Goal: Task Accomplishment & Management: Complete application form

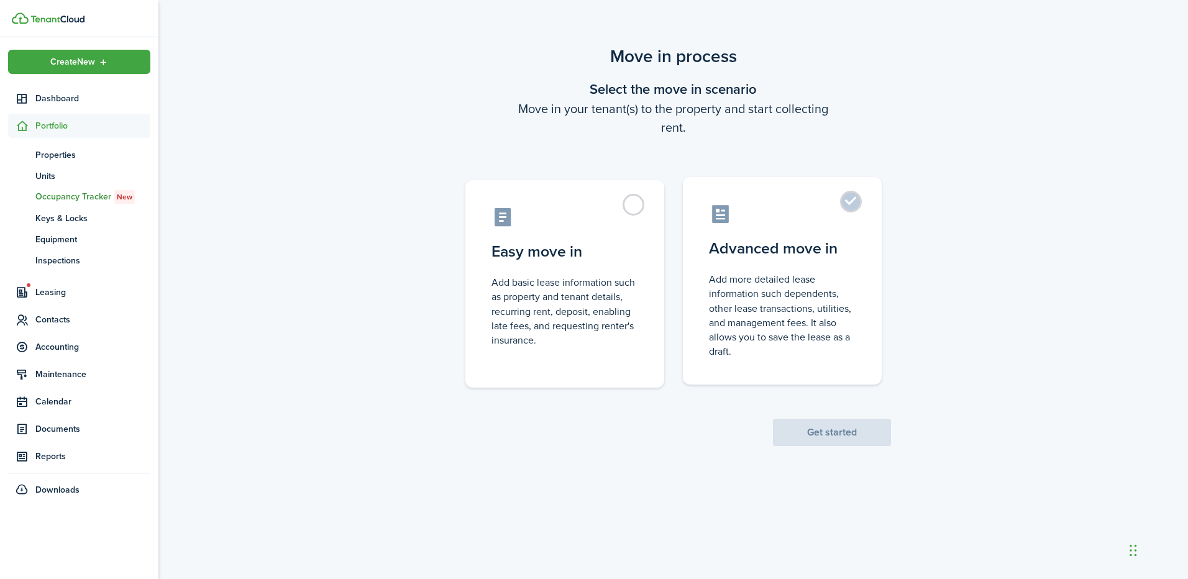
click at [777, 264] on label "Advanced move in Add more detailed lease information such dependents, other lea…" at bounding box center [782, 281] width 199 height 208
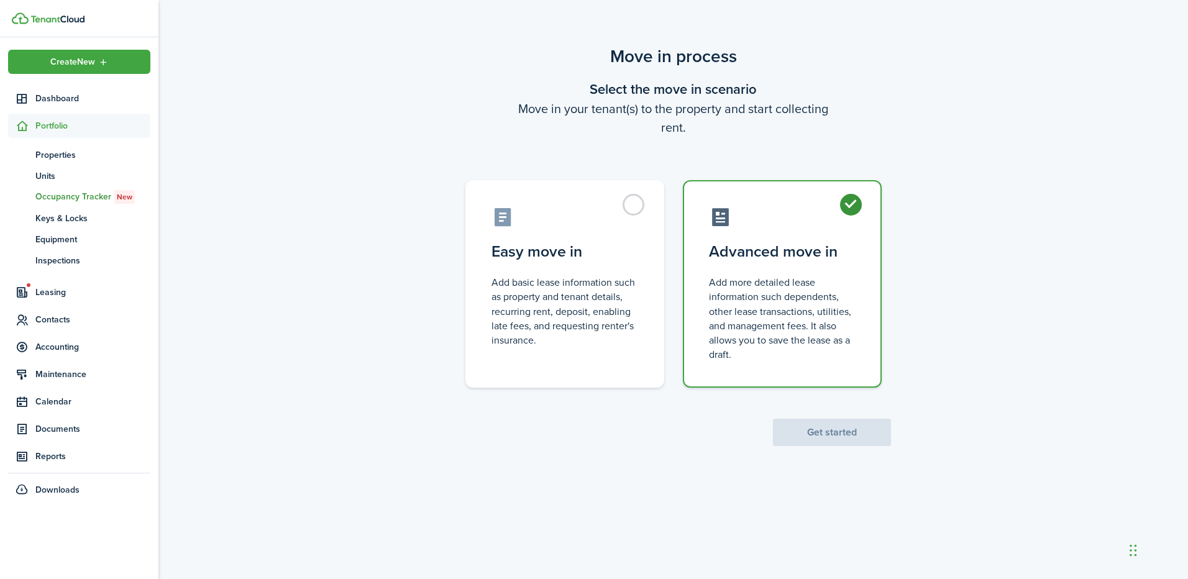
radio input "true"
click at [827, 441] on button "Get started" at bounding box center [832, 432] width 118 height 27
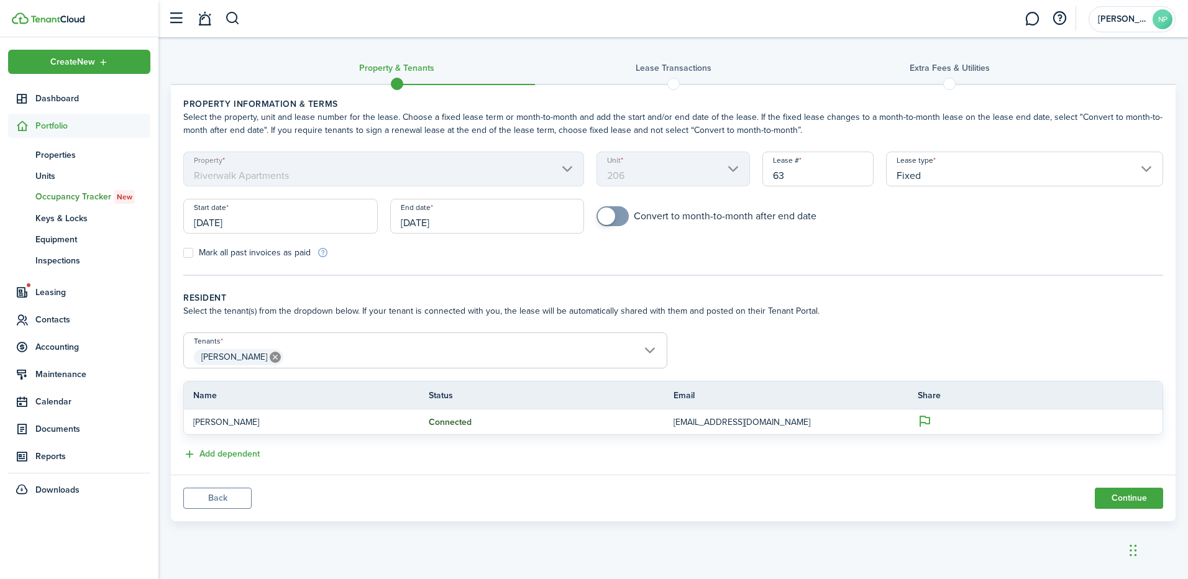
click at [801, 180] on input "63" at bounding box center [819, 169] width 112 height 35
click at [318, 226] on input "[DATE]" at bounding box center [280, 216] width 195 height 35
type input "6"
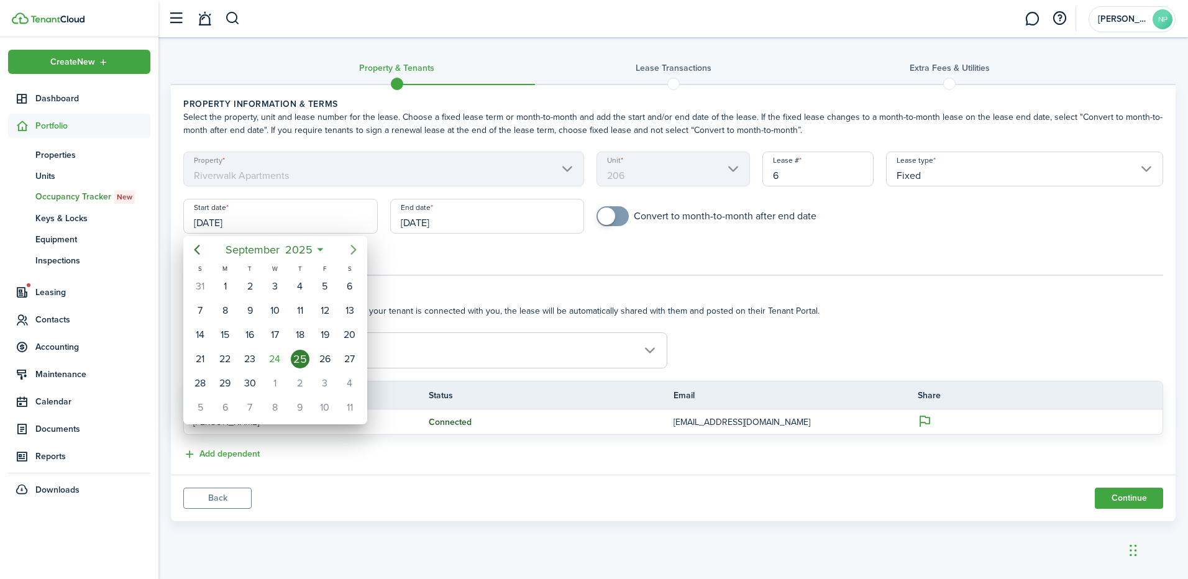
click at [356, 247] on icon "Next page" at bounding box center [353, 249] width 15 height 15
click at [278, 285] on div "1" at bounding box center [274, 286] width 19 height 19
type input "[DATE]"
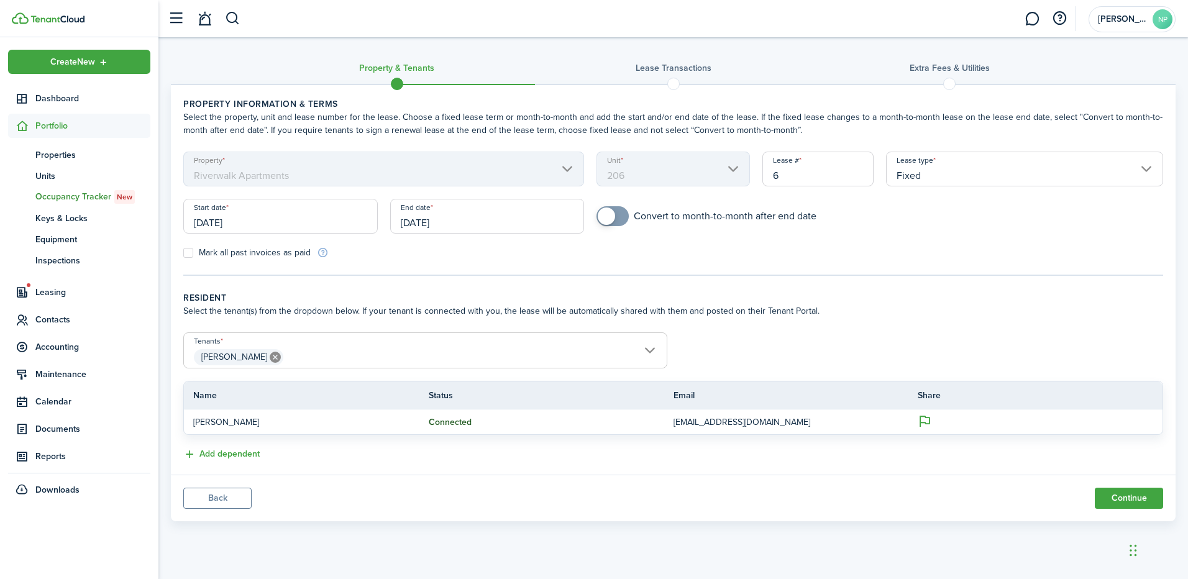
click at [405, 232] on input "[DATE]" at bounding box center [487, 216] width 195 height 35
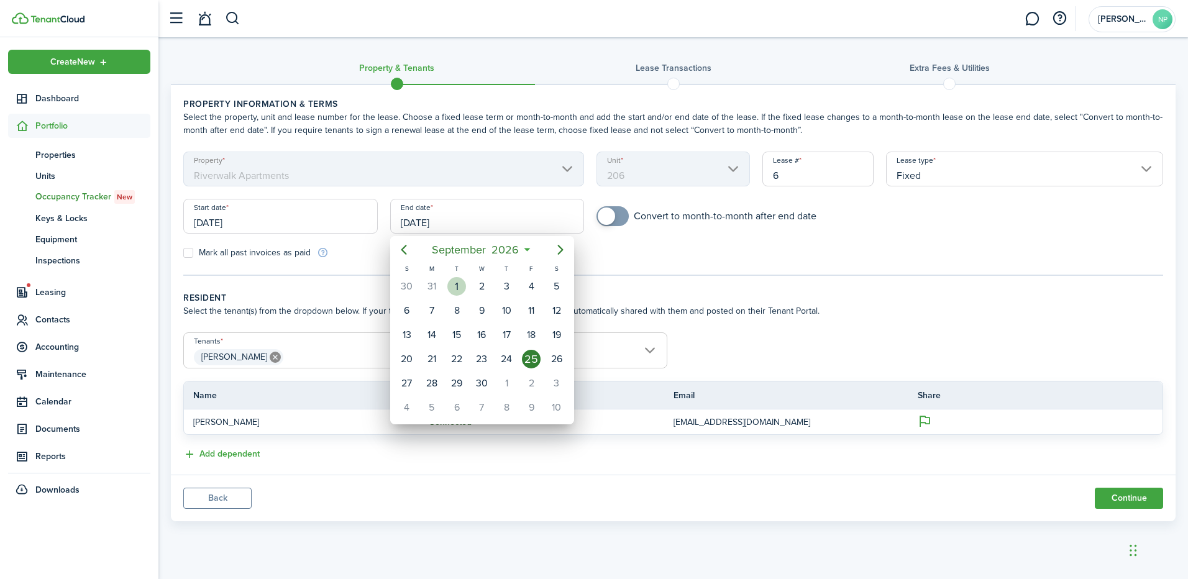
click at [459, 288] on div "1" at bounding box center [457, 286] width 19 height 19
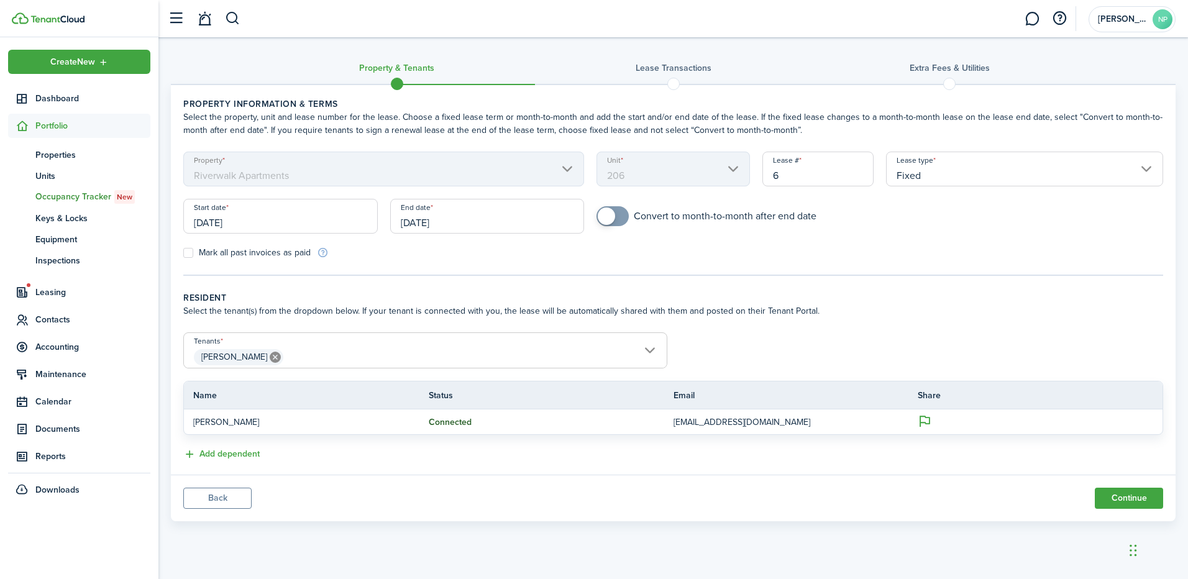
click at [490, 226] on input "[DATE]" at bounding box center [487, 216] width 195 height 35
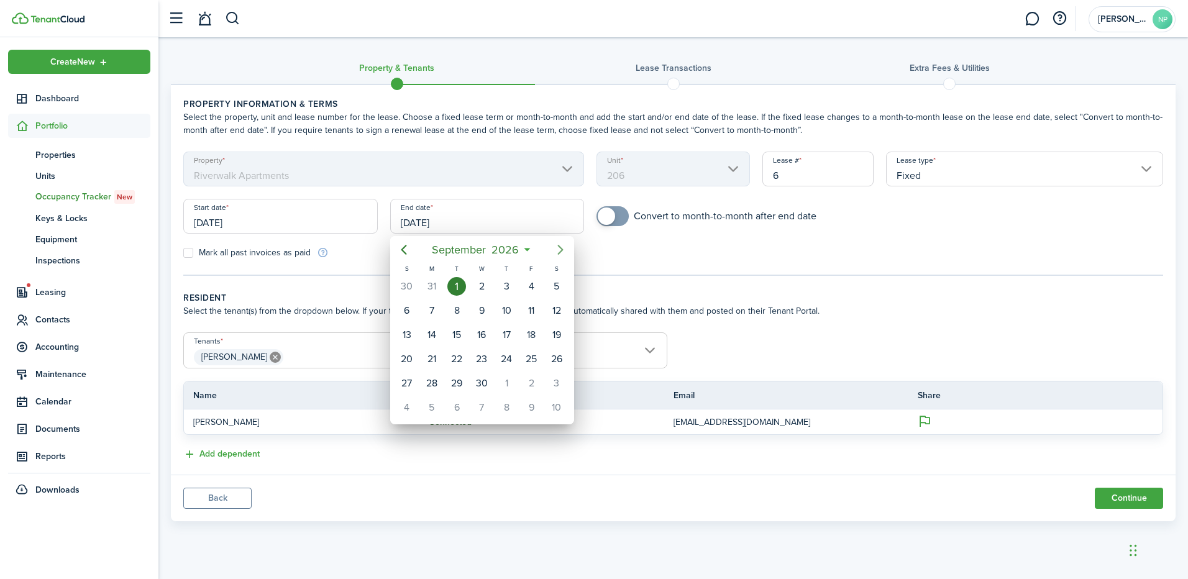
click at [563, 247] on icon "Next page" at bounding box center [560, 249] width 15 height 15
click at [560, 380] on div "31" at bounding box center [557, 383] width 19 height 19
type input "[DATE]"
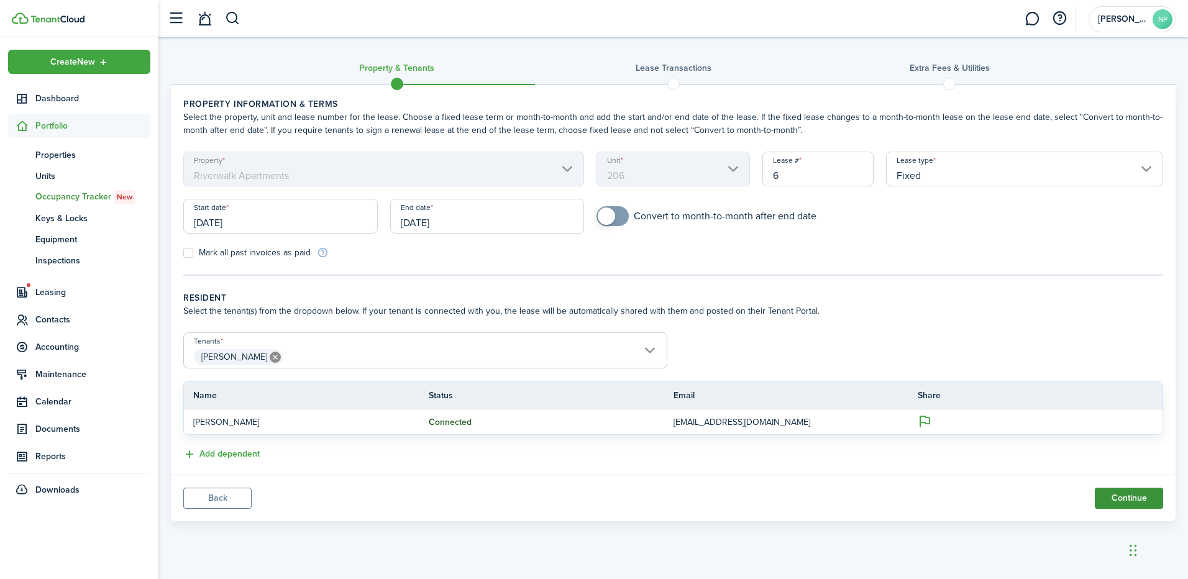
click at [1126, 490] on button "Continue" at bounding box center [1129, 498] width 68 height 21
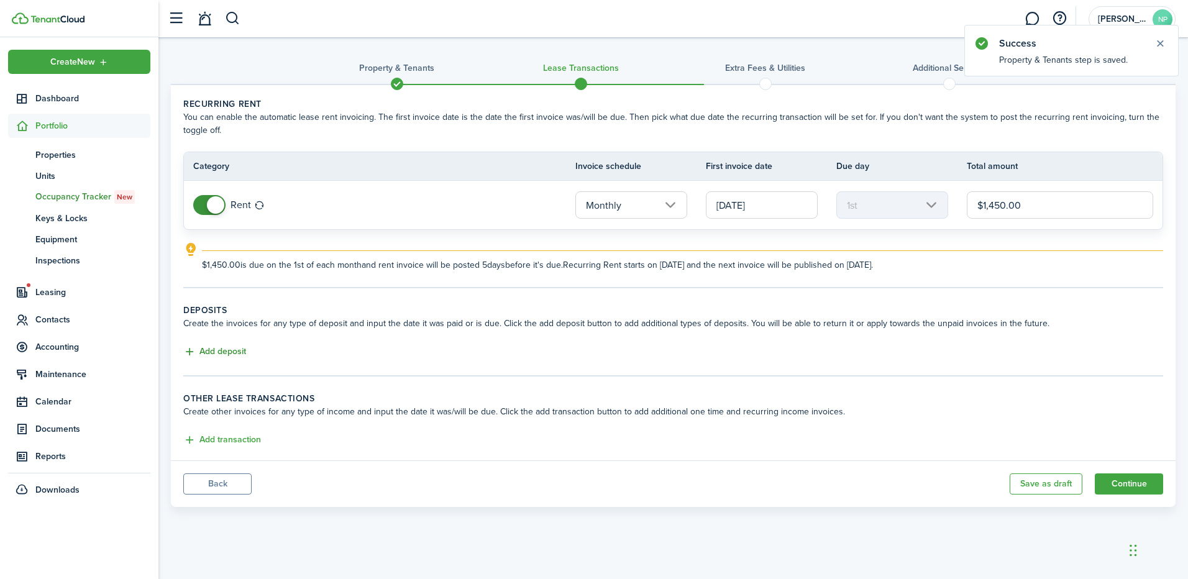
click at [223, 357] on button "Add deposit" at bounding box center [214, 352] width 63 height 14
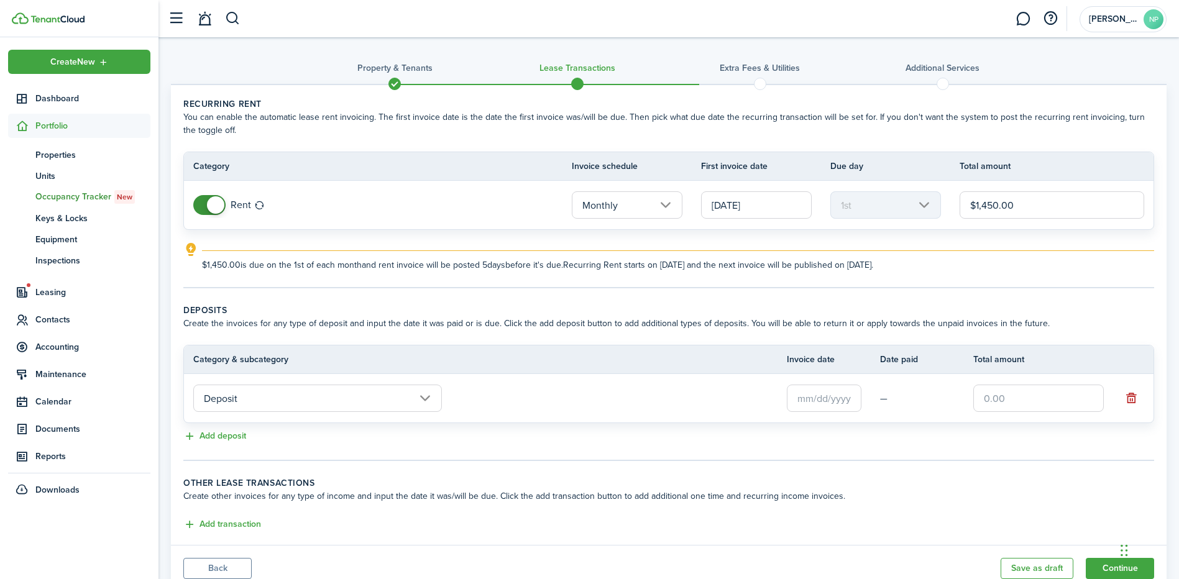
click at [305, 400] on input "Deposit" at bounding box center [317, 398] width 249 height 27
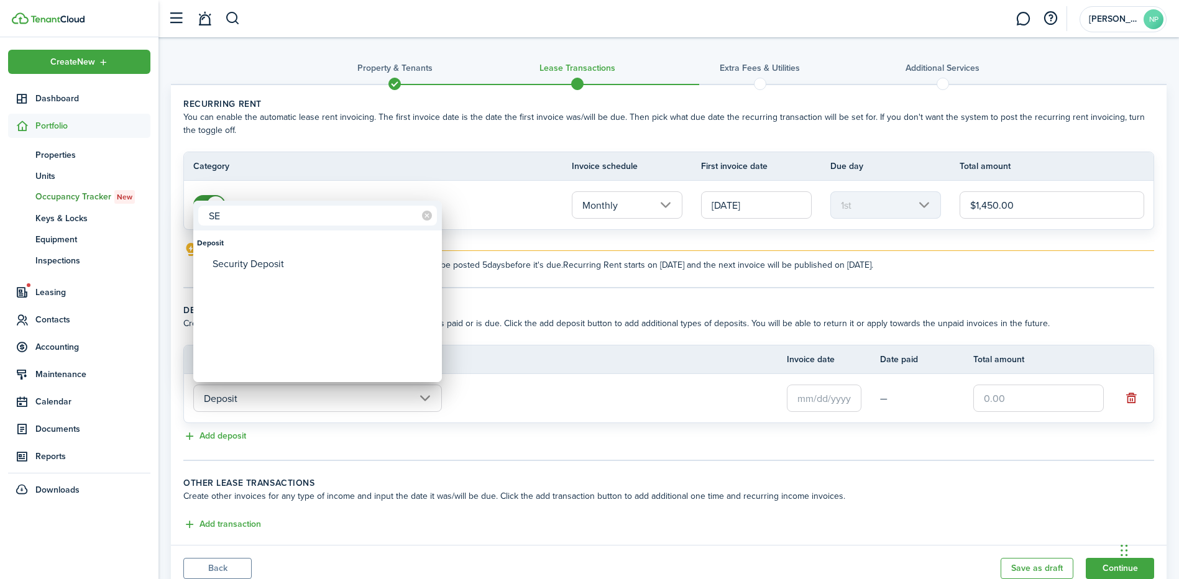
type input "SE"
click at [323, 266] on div "Security Deposit" at bounding box center [323, 264] width 220 height 21
type input "Deposit / Security Deposit"
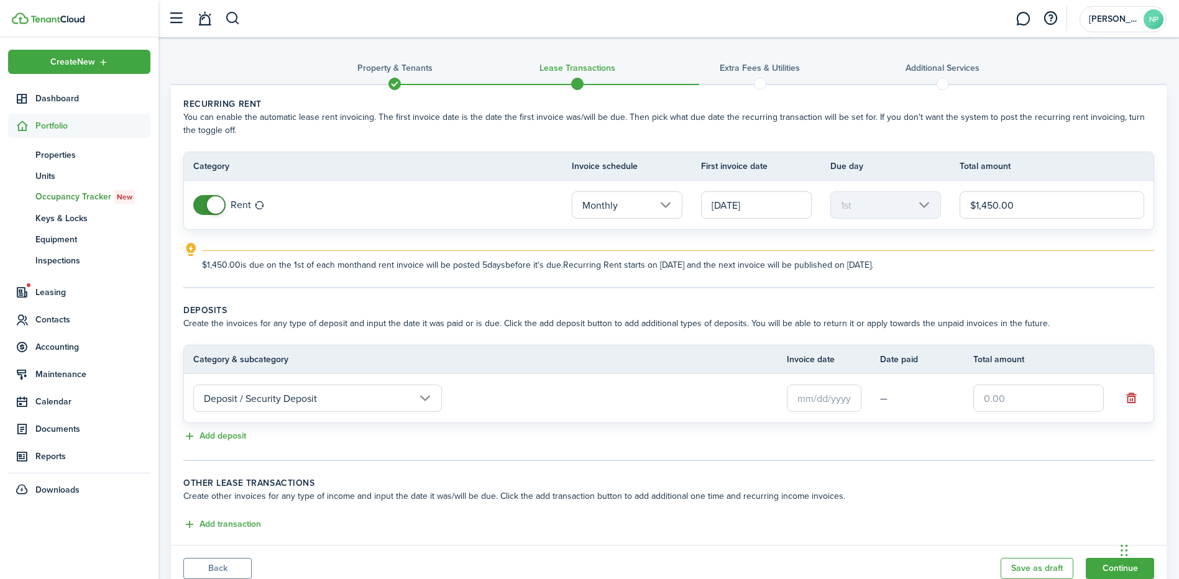
click at [825, 404] on input "text" at bounding box center [824, 398] width 75 height 27
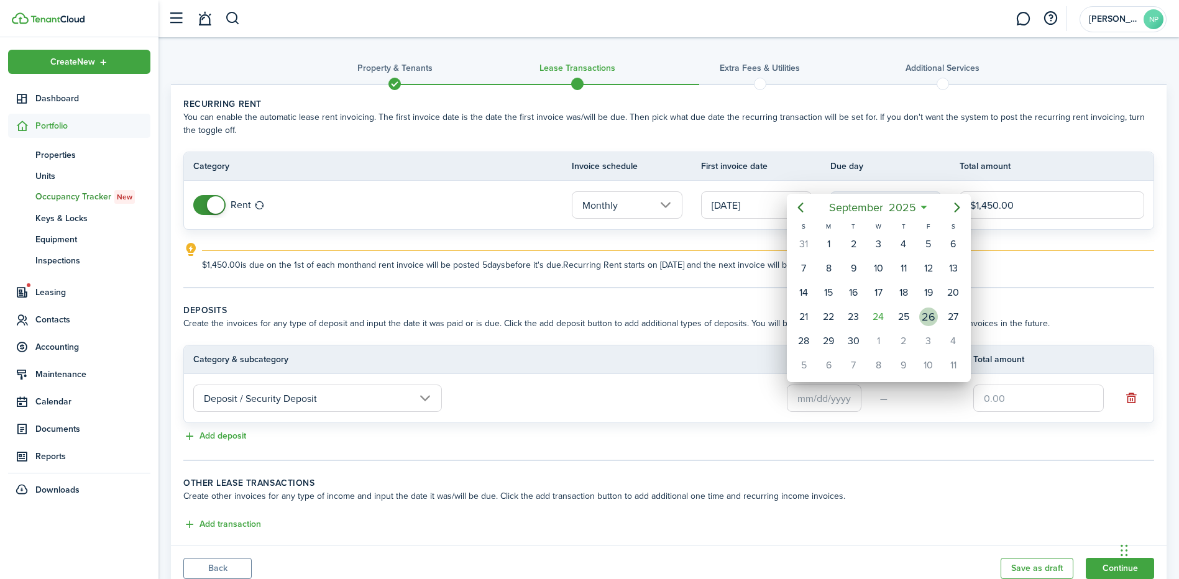
click at [922, 319] on div "26" at bounding box center [928, 317] width 19 height 19
type input "[DATE]"
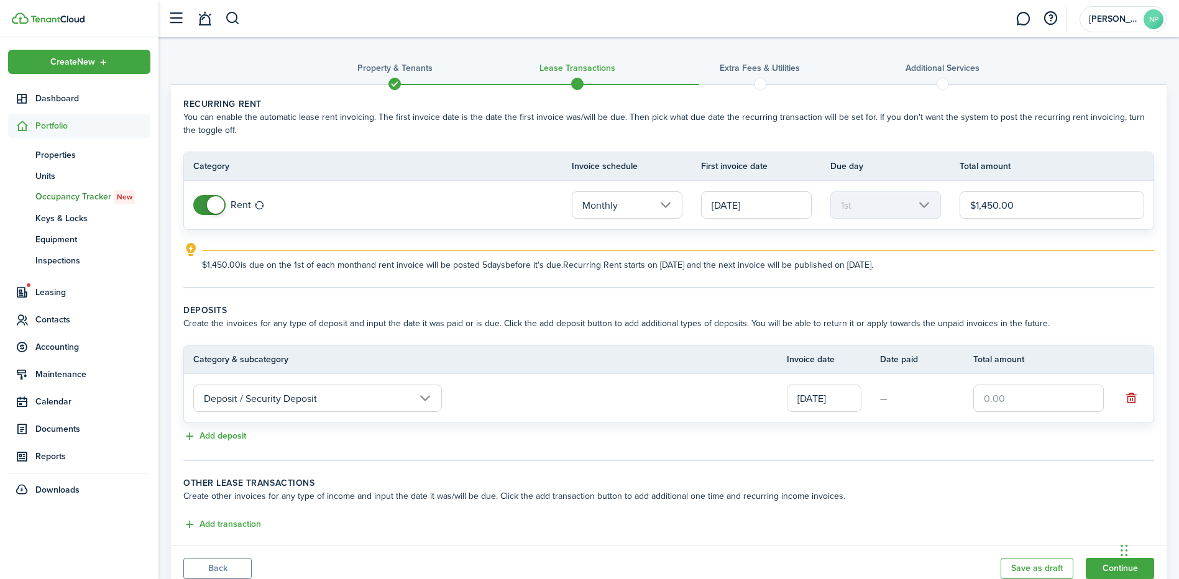
click at [1003, 399] on input "text" at bounding box center [1038, 398] width 131 height 27
type input "$1,450.00"
click at [970, 431] on div "Add deposit" at bounding box center [668, 437] width 971 height 15
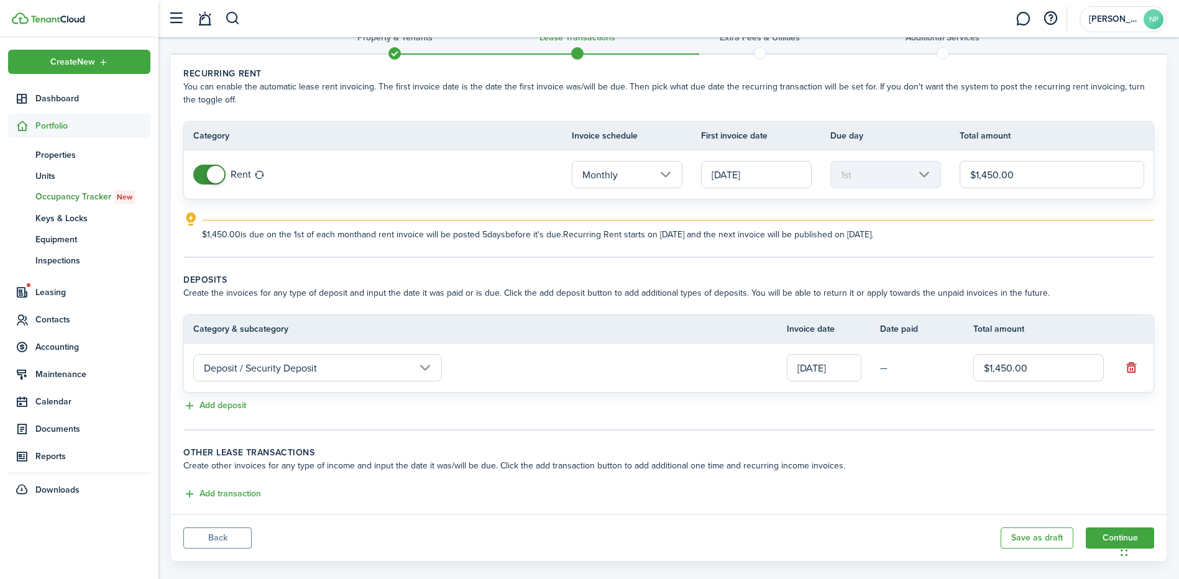
scroll to position [47, 0]
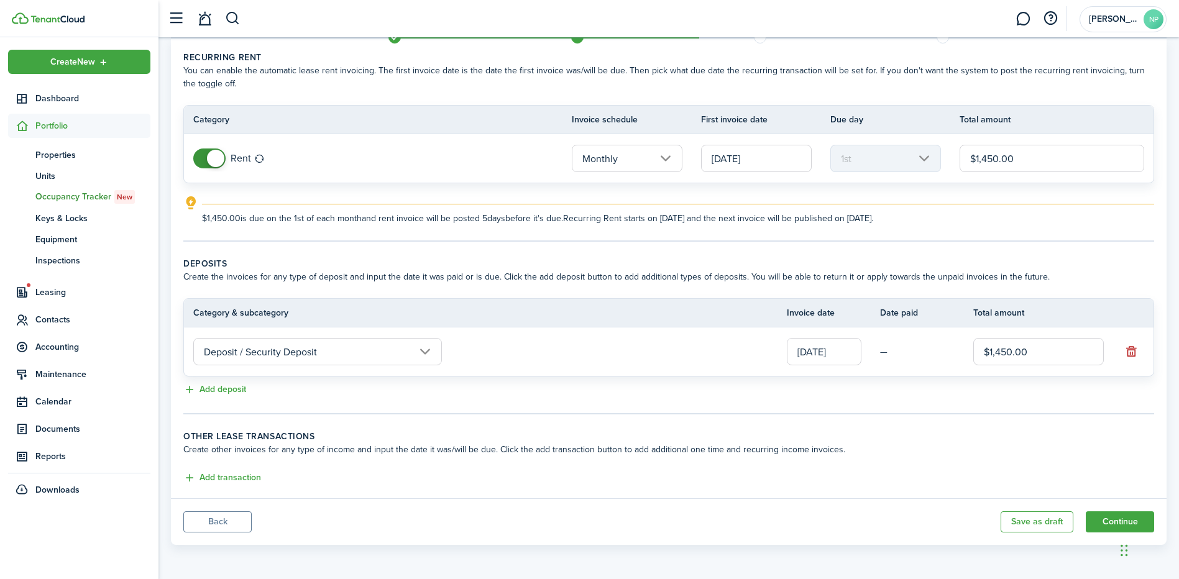
click at [843, 356] on input "[DATE]" at bounding box center [824, 351] width 75 height 27
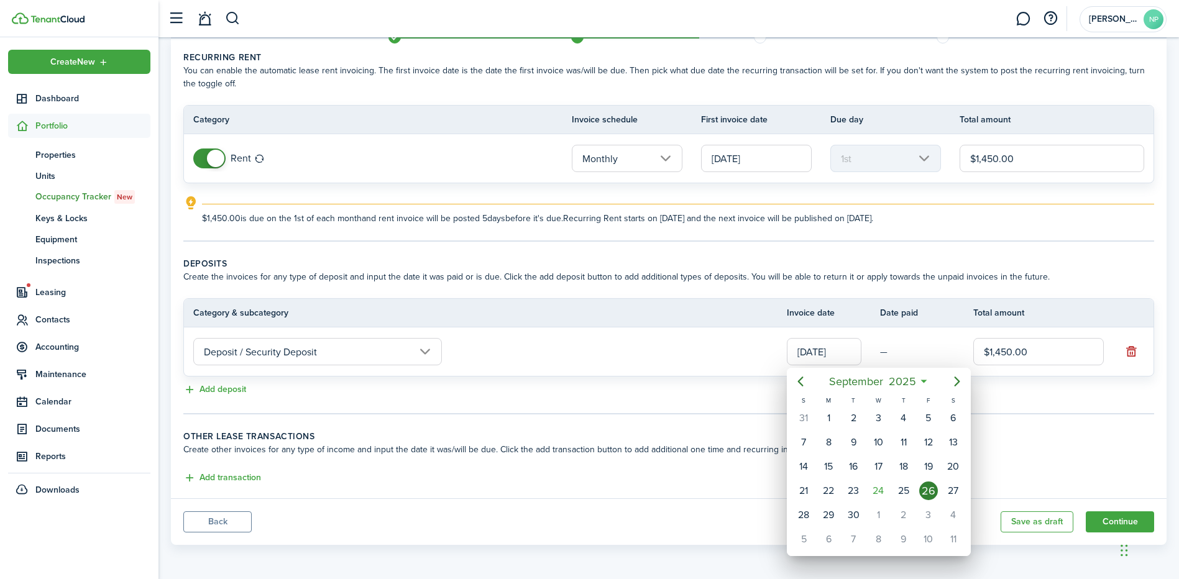
click at [694, 441] on div at bounding box center [590, 290] width 1378 height 778
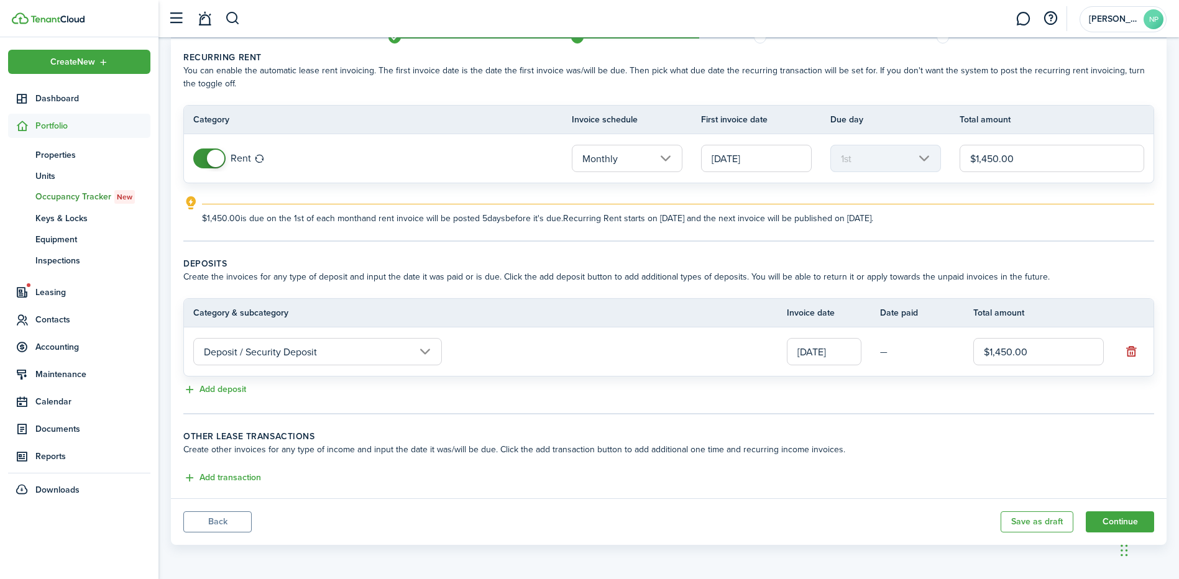
click at [247, 385] on div "Add deposit" at bounding box center [668, 390] width 971 height 15
click at [239, 392] on button "Add deposit" at bounding box center [214, 390] width 63 height 14
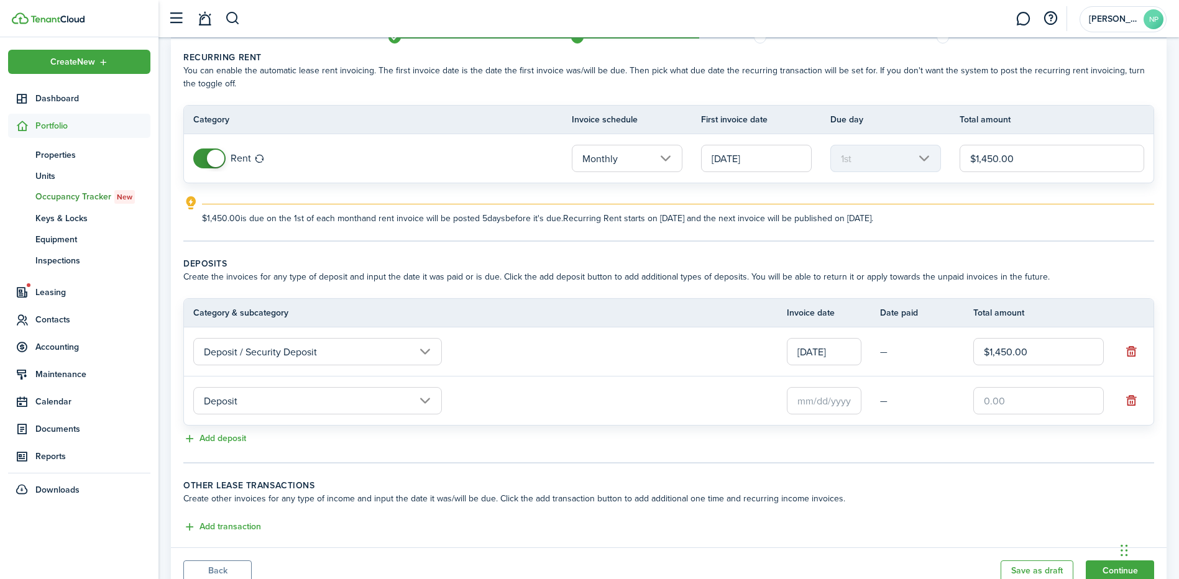
click at [395, 406] on input "Deposit" at bounding box center [317, 400] width 249 height 27
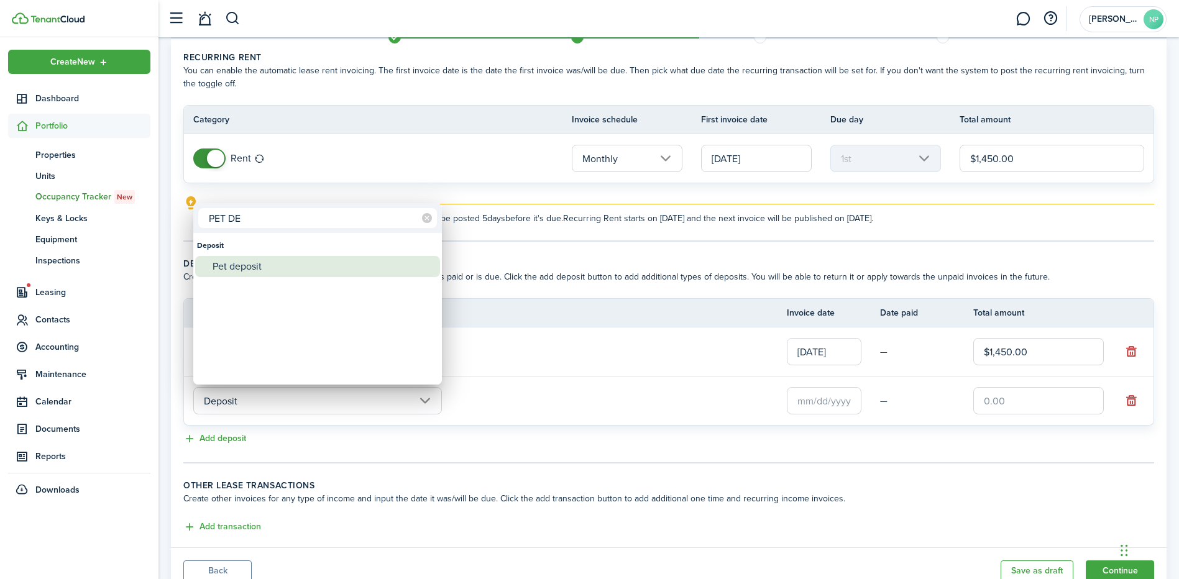
type input "PET DE"
click at [336, 272] on div "Pet deposit" at bounding box center [323, 266] width 220 height 21
type input "Deposit / Pet deposit"
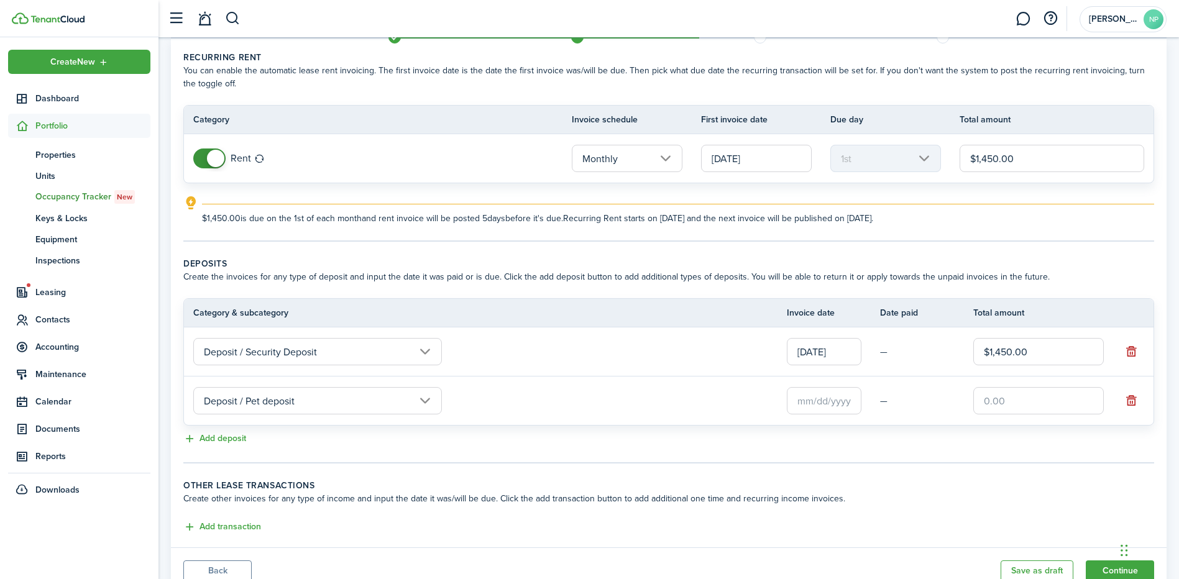
click at [828, 406] on input "text" at bounding box center [824, 400] width 75 height 27
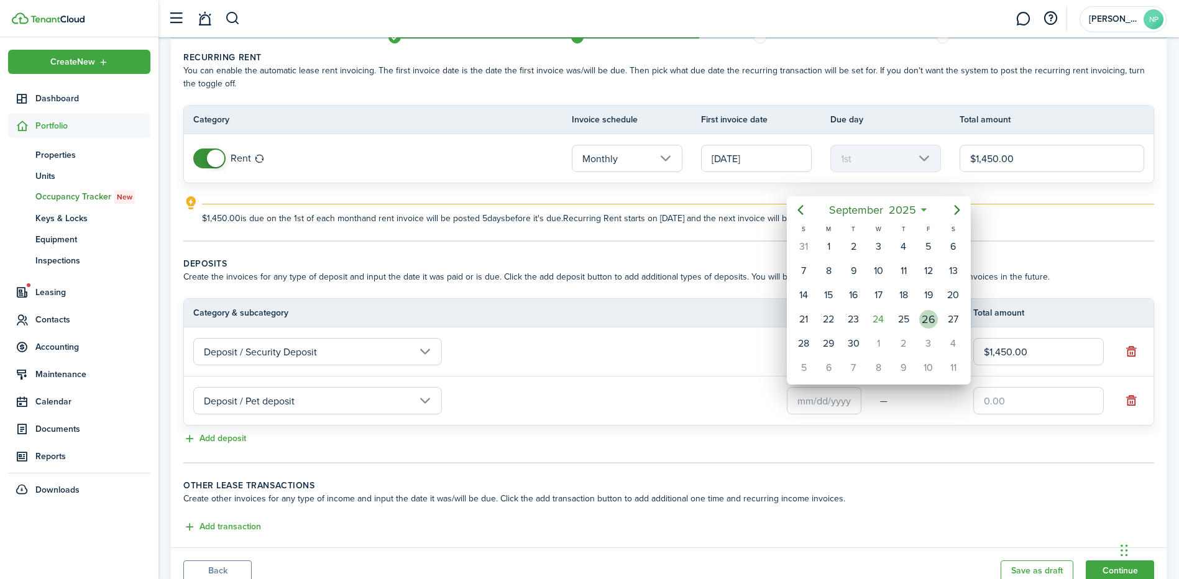
click at [934, 327] on div "26" at bounding box center [928, 319] width 19 height 19
type input "[DATE]"
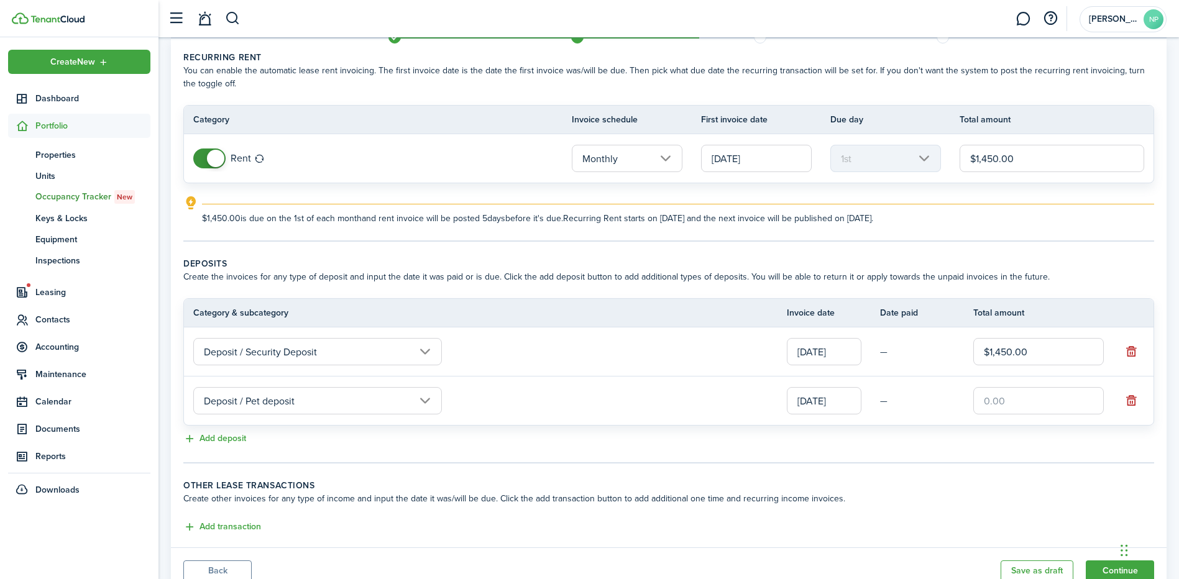
click at [1014, 407] on input "text" at bounding box center [1038, 400] width 131 height 27
type input "$250.00"
click at [928, 448] on tc-wizard-step "Deposits Create the invoices for any type of deposit and input the date it was …" at bounding box center [668, 360] width 971 height 206
click at [1127, 351] on button "button" at bounding box center [1131, 351] width 17 height 17
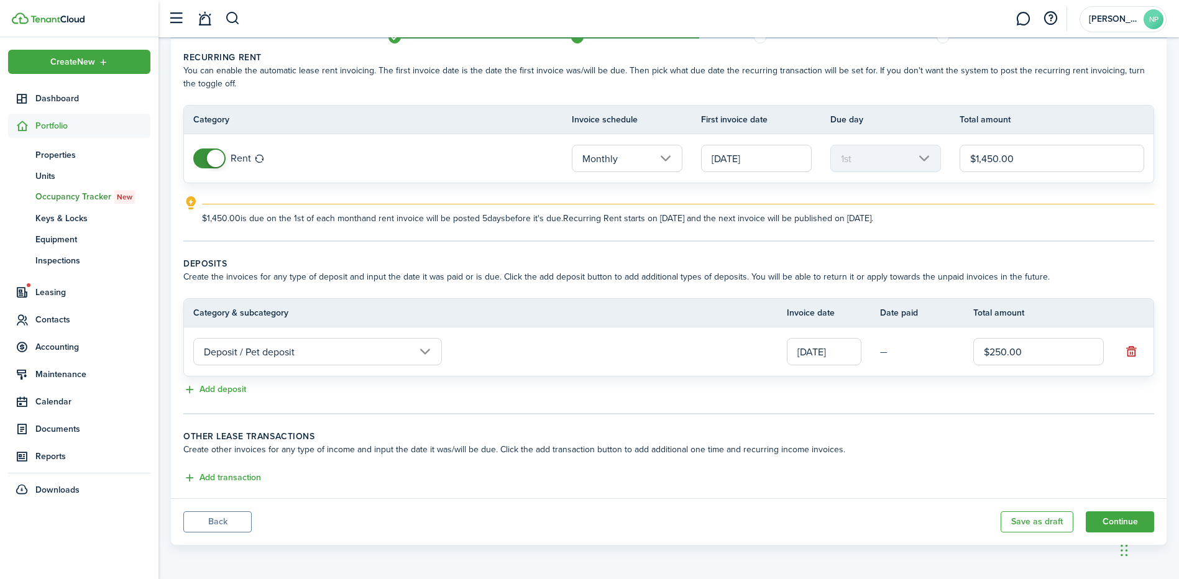
click at [1127, 351] on button "button" at bounding box center [1131, 351] width 17 height 17
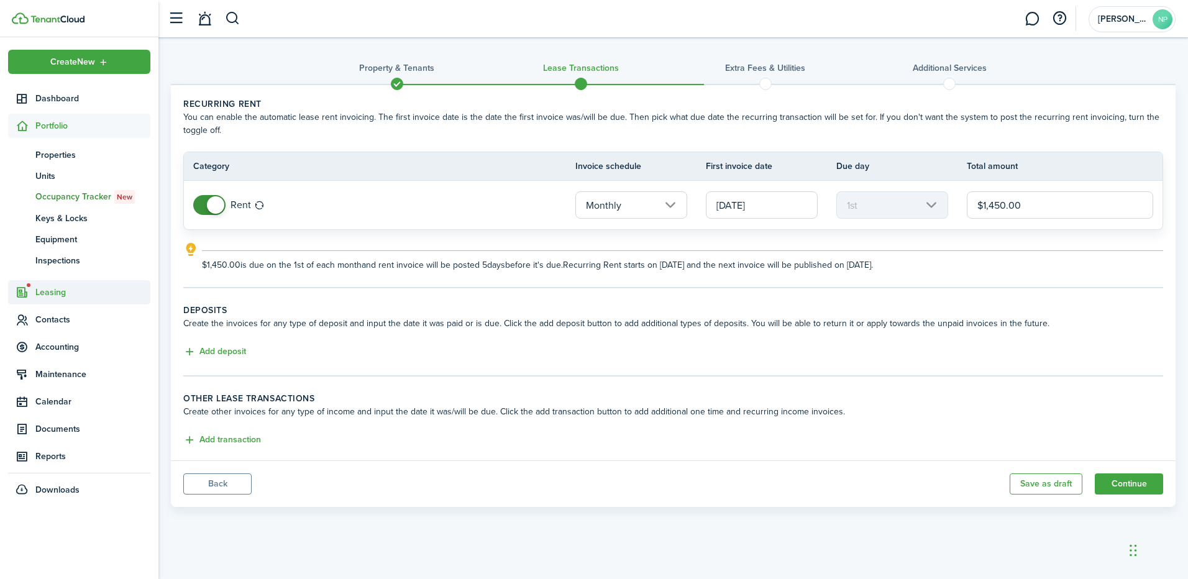
click at [69, 296] on span "Leasing" at bounding box center [92, 292] width 115 height 13
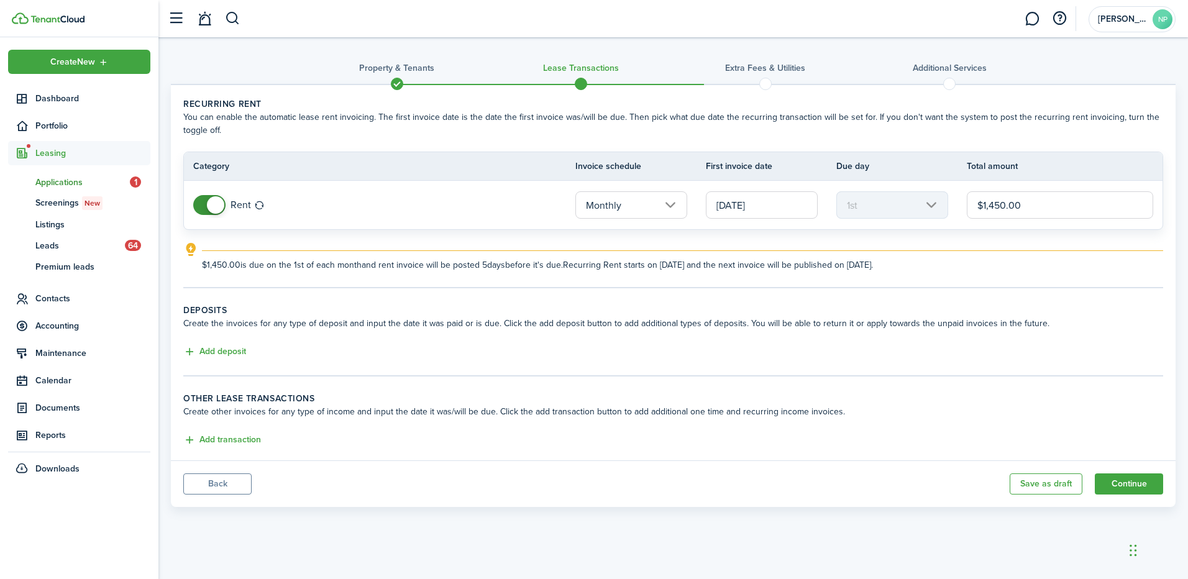
click at [76, 182] on span "Applications" at bounding box center [82, 182] width 94 height 13
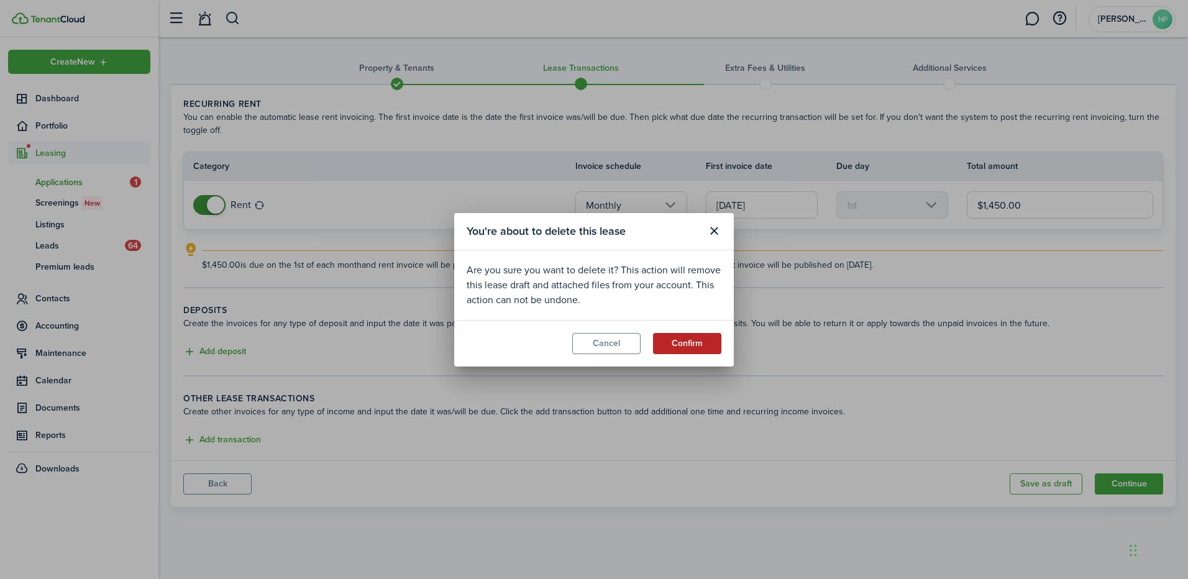
click at [673, 341] on button "Confirm" at bounding box center [687, 343] width 68 height 21
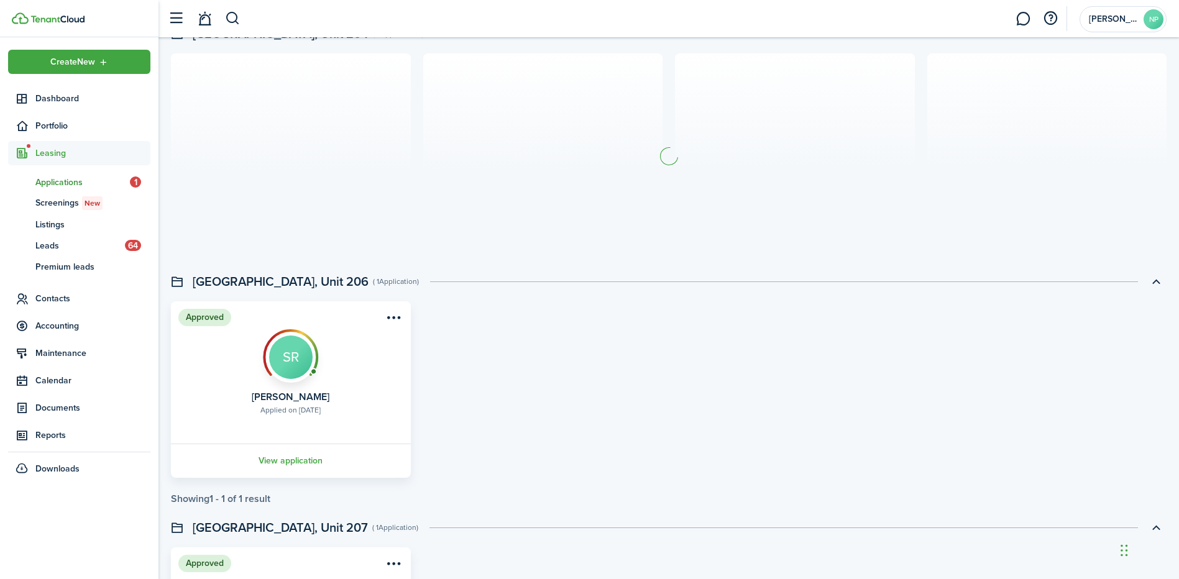
scroll to position [373, 0]
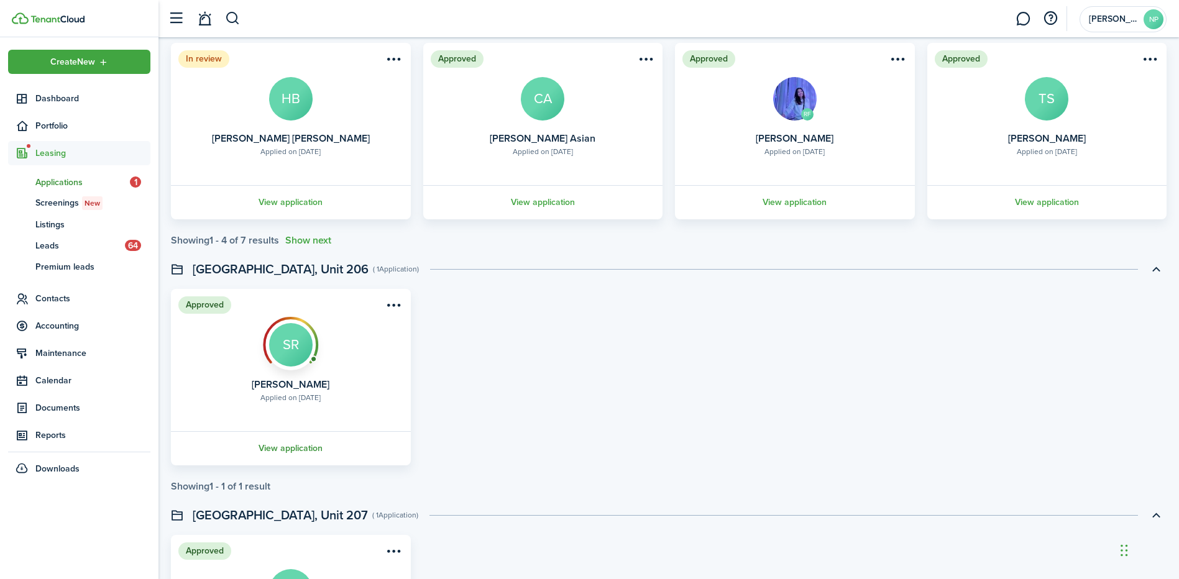
click at [331, 443] on link "View application" at bounding box center [291, 448] width 244 height 34
